Goal: Task Accomplishment & Management: Manage account settings

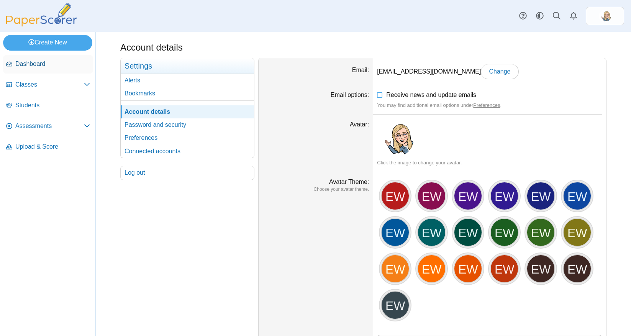
click at [36, 58] on link "Dashboard" at bounding box center [48, 64] width 90 height 18
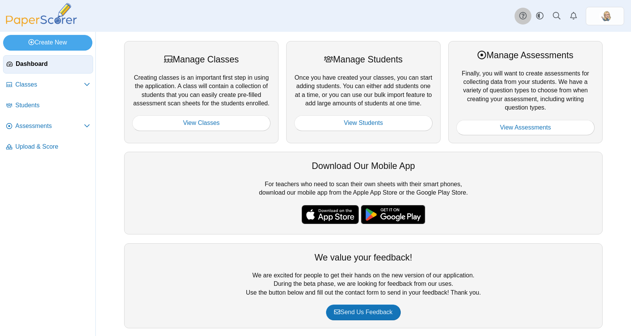
click at [520, 16] on icon at bounding box center [523, 16] width 8 height 8
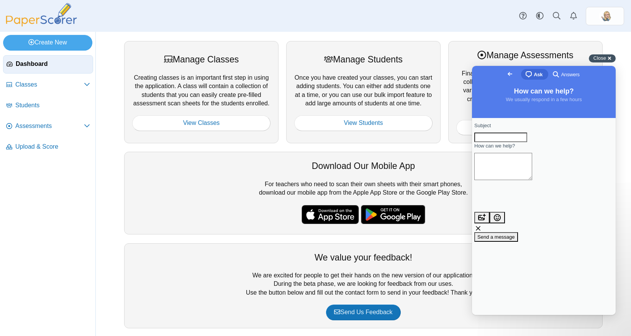
click at [599, 55] on span "Close" at bounding box center [599, 58] width 13 height 6
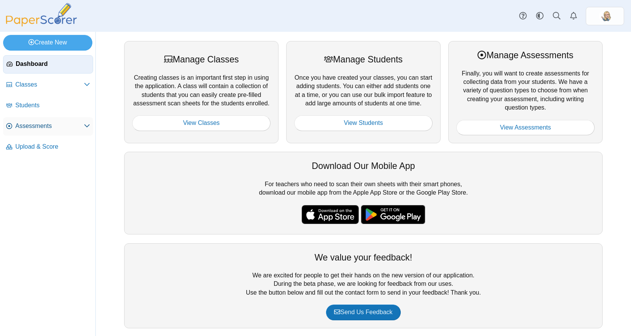
click at [27, 127] on span "Assessments" at bounding box center [49, 126] width 69 height 8
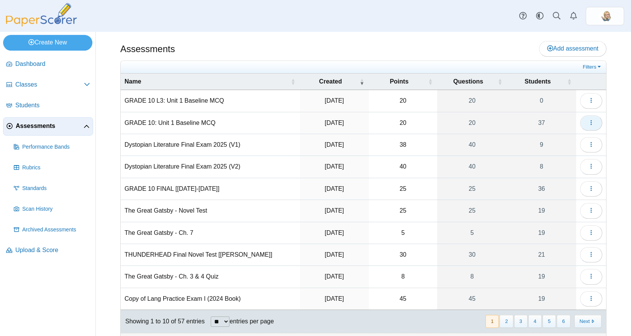
click at [588, 124] on icon "button" at bounding box center [591, 122] width 6 height 6
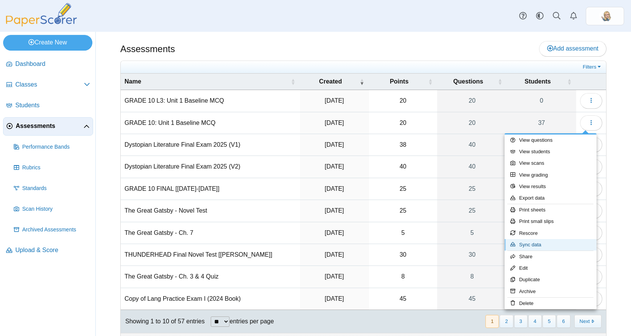
click at [546, 242] on link "Sync data" at bounding box center [550, 244] width 92 height 11
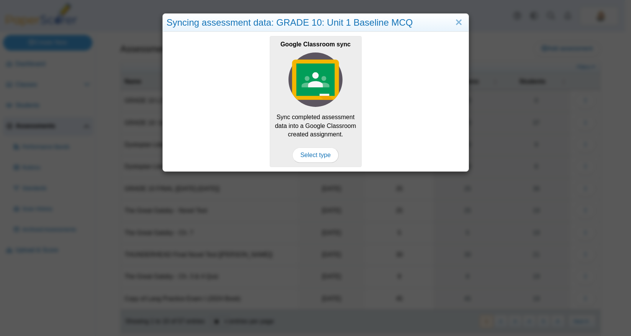
click at [462, 29] on div "Syncing assessment data: GRADE 10: Unit 1 Baseline MCQ" at bounding box center [316, 23] width 306 height 18
click at [459, 22] on link "Close" at bounding box center [459, 22] width 12 height 13
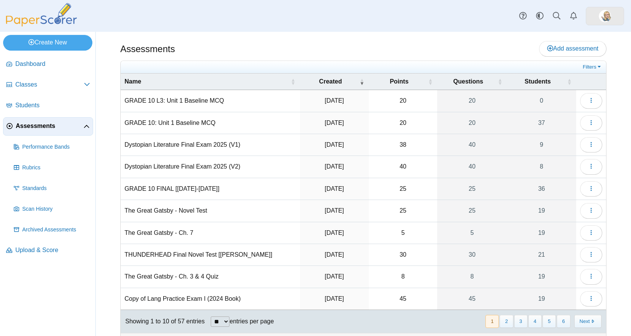
click at [613, 24] on link at bounding box center [604, 16] width 38 height 18
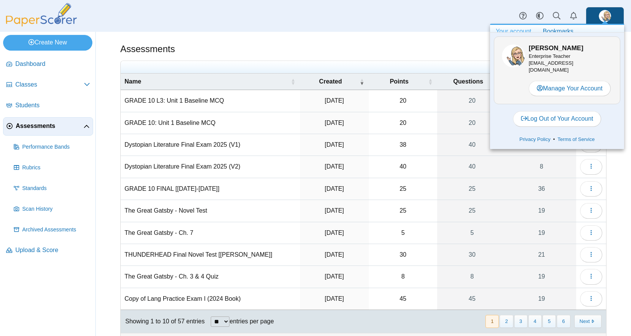
click at [343, 32] on div "Assessments Add assessment 20 0" at bounding box center [363, 184] width 535 height 304
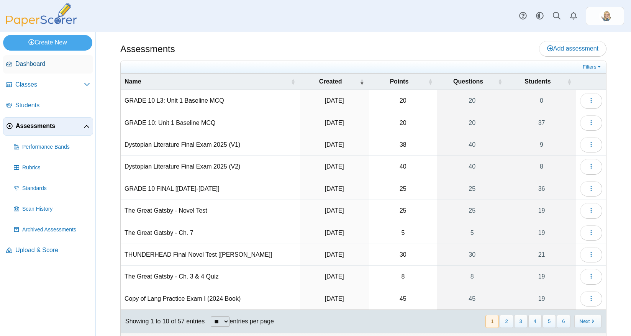
click at [51, 62] on span "Dashboard" at bounding box center [52, 64] width 75 height 8
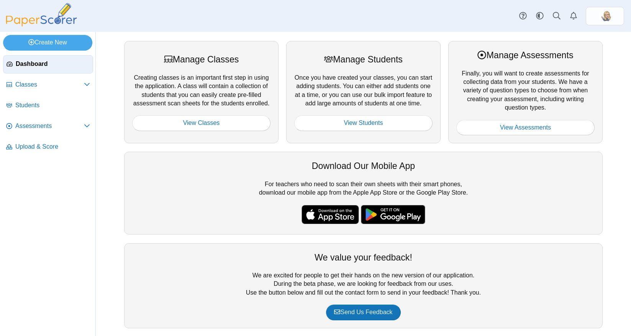
click at [490, 216] on span at bounding box center [363, 216] width 462 height 22
click at [195, 36] on div "Manage Classes Creating classes is an important first step in using the applica…" at bounding box center [363, 184] width 535 height 304
click at [141, 21] on div "Dashboard Classes Archived classes Students Assessments" at bounding box center [315, 16] width 631 height 32
click at [57, 124] on span "Assessments" at bounding box center [49, 126] width 69 height 8
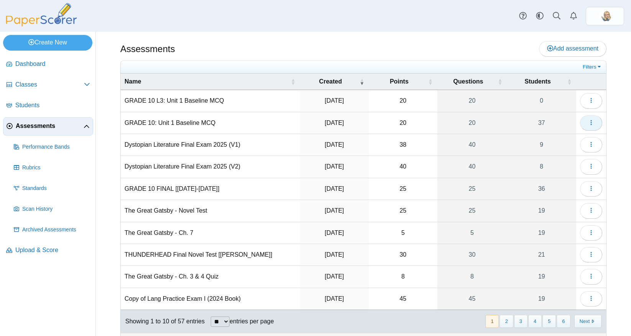
click at [585, 117] on button "button" at bounding box center [591, 122] width 22 height 15
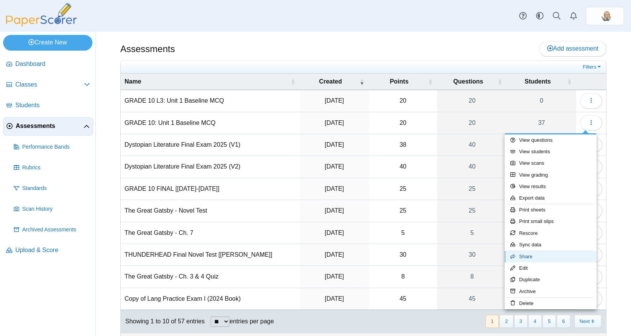
click at [565, 258] on link "Share" at bounding box center [550, 256] width 92 height 11
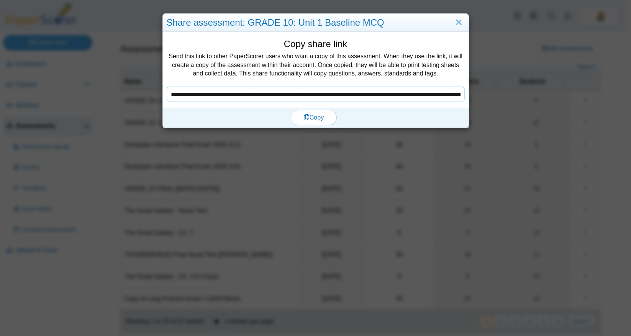
click at [397, 96] on input "**********" at bounding box center [316, 94] width 298 height 15
click at [456, 20] on link "Close" at bounding box center [459, 22] width 12 height 13
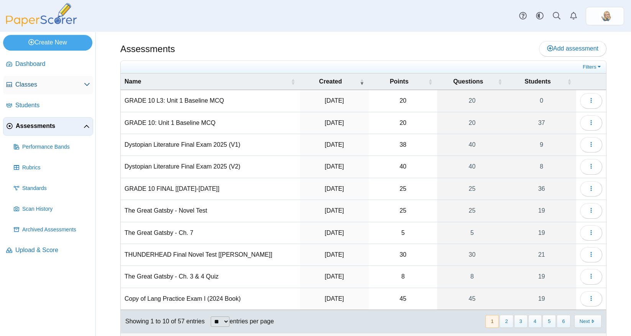
click at [19, 83] on span "Classes" at bounding box center [49, 84] width 69 height 8
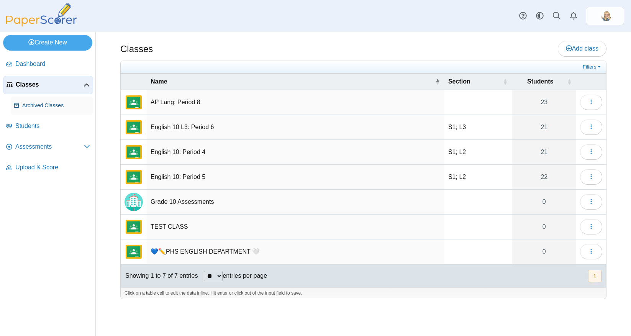
click at [42, 102] on span "Archived Classes" at bounding box center [56, 106] width 68 height 8
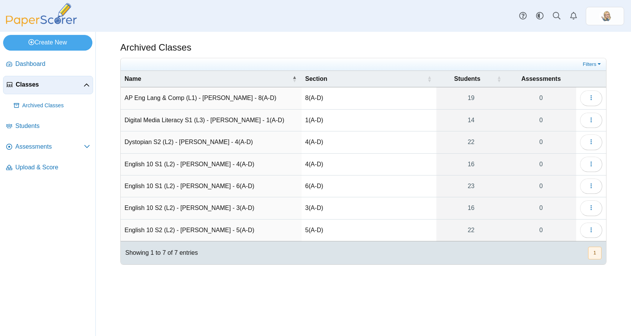
click at [32, 66] on span "Dashboard" at bounding box center [52, 64] width 75 height 8
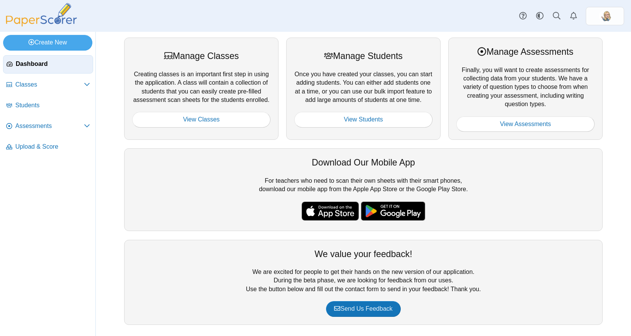
scroll to position [7, 0]
